Goal: Information Seeking & Learning: Learn about a topic

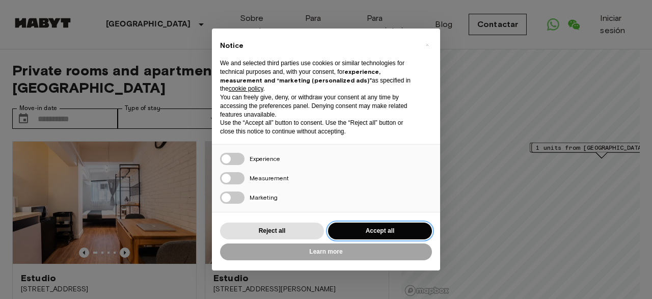
click at [365, 228] on button "Accept all" at bounding box center [380, 231] width 104 height 17
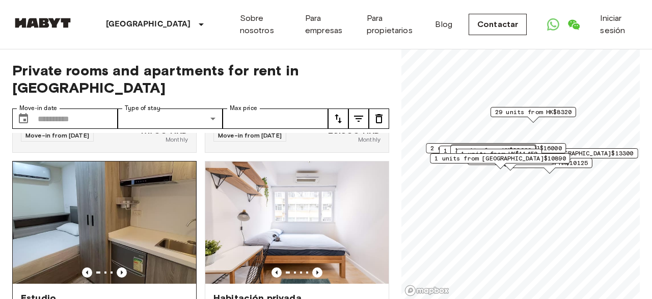
scroll to position [239, 0]
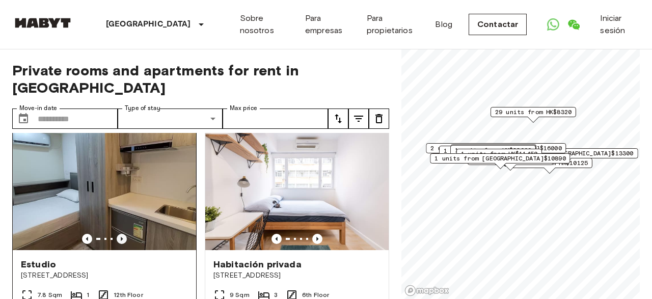
click at [122, 234] on icon "Previous image" at bounding box center [122, 239] width 10 height 10
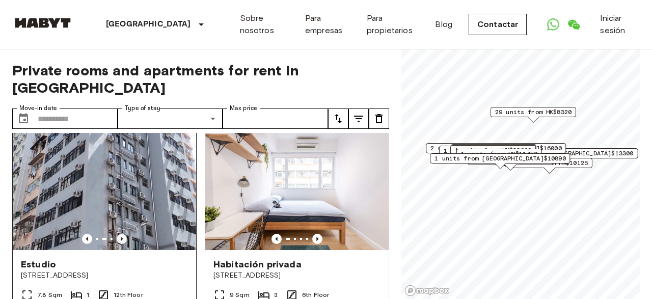
click at [122, 234] on icon "Previous image" at bounding box center [122, 239] width 10 height 10
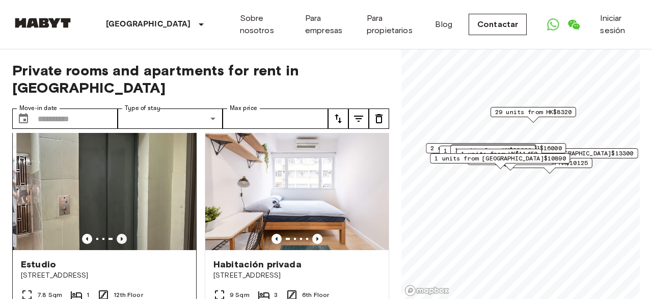
click at [122, 234] on icon "Previous image" at bounding box center [122, 239] width 10 height 10
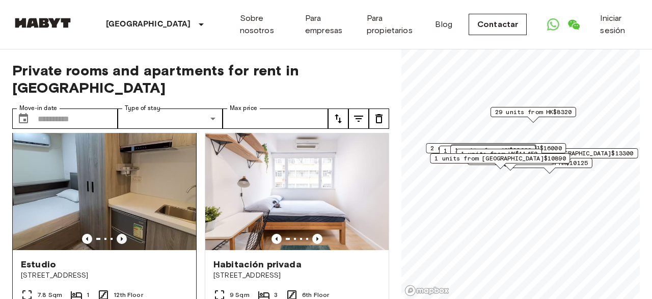
click at [122, 234] on icon "Previous image" at bounding box center [122, 239] width 10 height 10
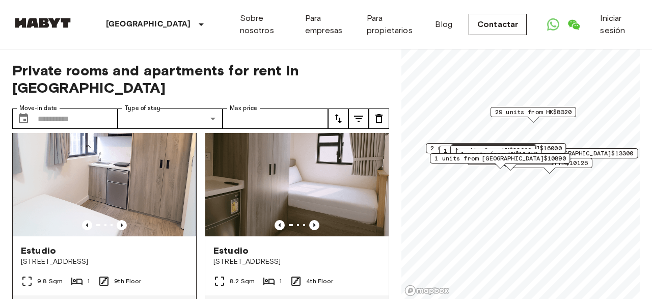
scroll to position [479, 0]
click at [123, 220] on icon "Previous image" at bounding box center [122, 225] width 10 height 10
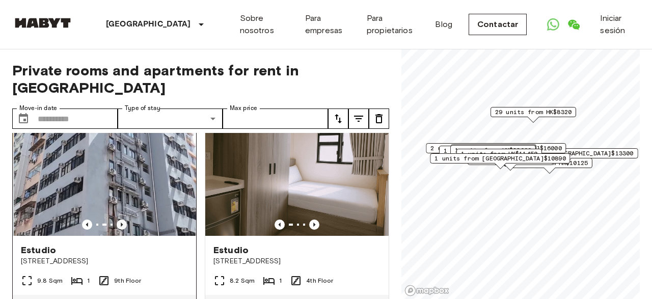
click at [123, 220] on icon "Previous image" at bounding box center [122, 225] width 10 height 10
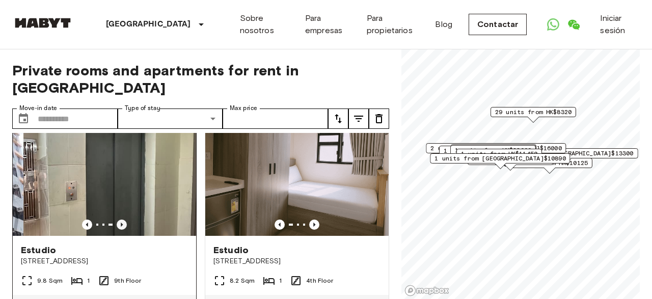
click at [123, 220] on icon "Previous image" at bounding box center [122, 225] width 10 height 10
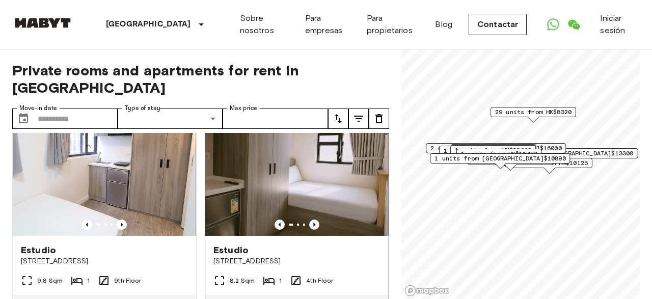
click at [317, 220] on icon "Previous image" at bounding box center [314, 225] width 10 height 10
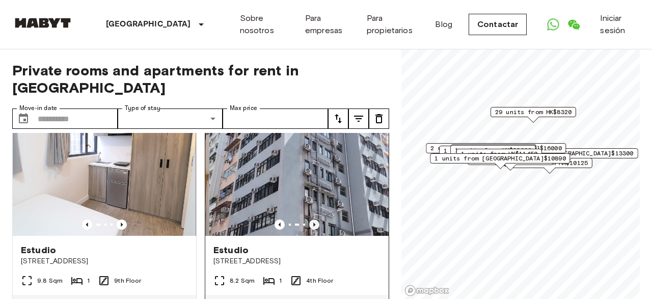
click at [317, 220] on icon "Previous image" at bounding box center [314, 225] width 10 height 10
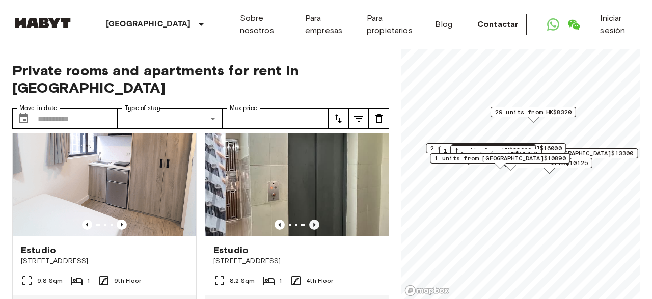
click at [317, 220] on icon "Previous image" at bounding box center [314, 225] width 10 height 10
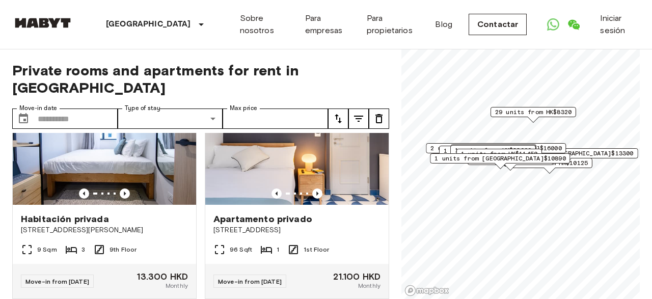
scroll to position [732, 0]
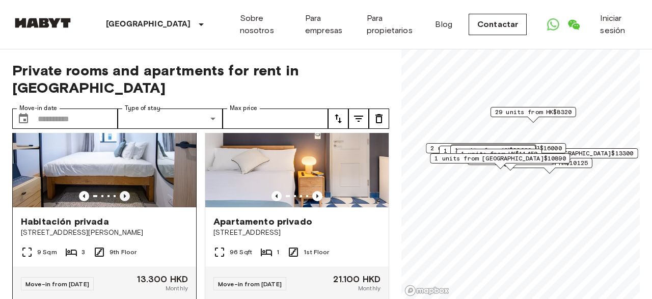
click at [123, 194] on icon "Previous image" at bounding box center [125, 196] width 10 height 10
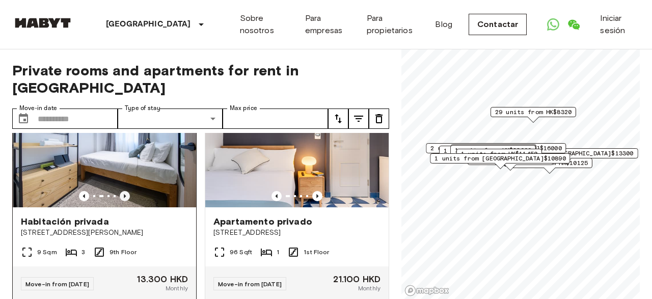
click at [123, 194] on icon "Previous image" at bounding box center [125, 196] width 10 height 10
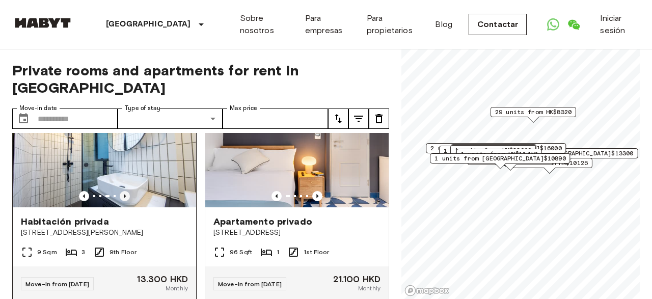
click at [123, 194] on icon "Previous image" at bounding box center [125, 196] width 10 height 10
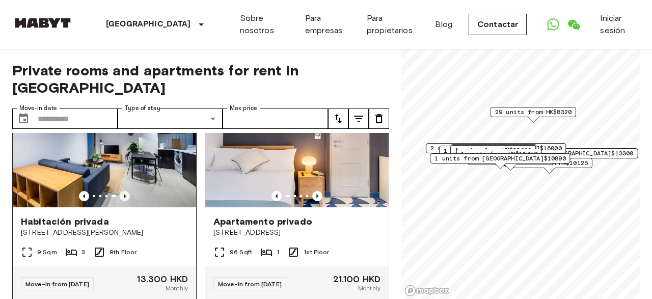
click at [123, 194] on icon "Previous image" at bounding box center [125, 196] width 10 height 10
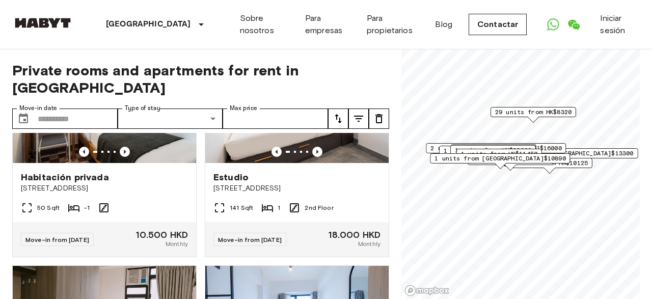
scroll to position [3023, 0]
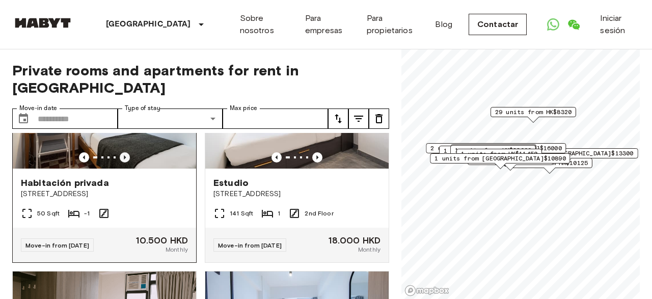
click at [120, 163] on icon "Previous image" at bounding box center [125, 157] width 10 height 10
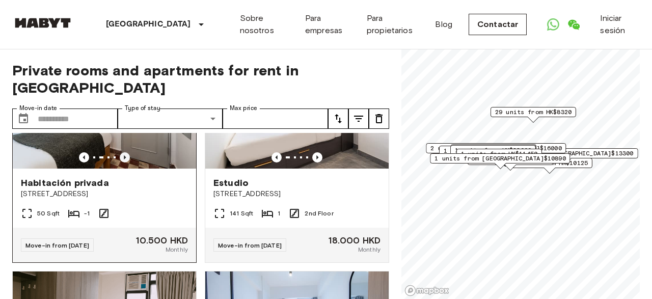
click at [120, 163] on icon "Previous image" at bounding box center [125, 157] width 10 height 10
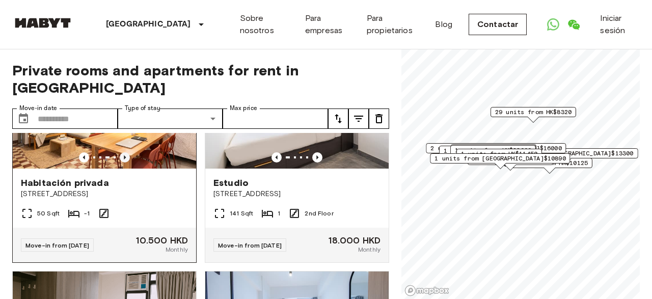
click at [120, 163] on icon "Previous image" at bounding box center [125, 157] width 10 height 10
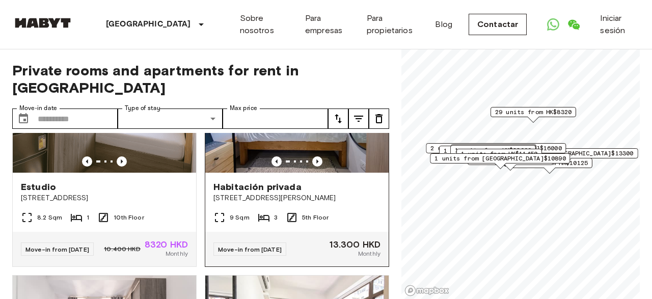
scroll to position [3246, 0]
